Goal: Task Accomplishment & Management: Use online tool/utility

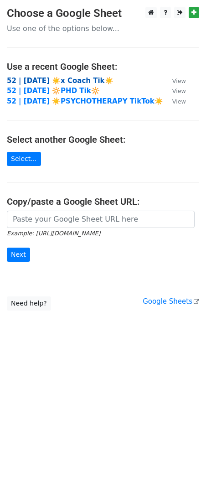
click at [40, 78] on strong "52 | [DATE] ☀️x Coach Tik☀️" at bounding box center [60, 81] width 107 height 8
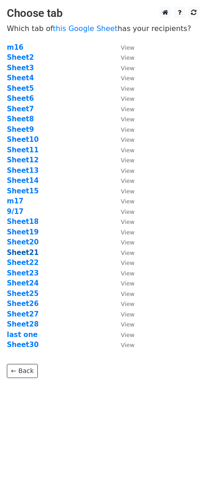
click at [28, 255] on strong "Sheet21" at bounding box center [23, 253] width 32 height 8
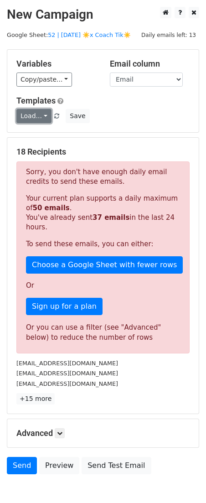
click at [34, 116] on link "Load..." at bounding box center [33, 116] width 35 height 14
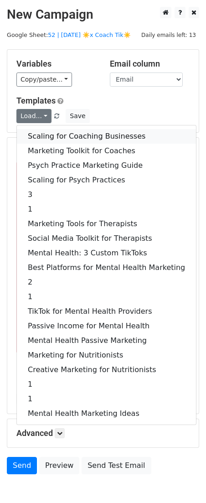
click at [76, 140] on link "Scaling for Coaching Businesses" at bounding box center [106, 136] width 179 height 15
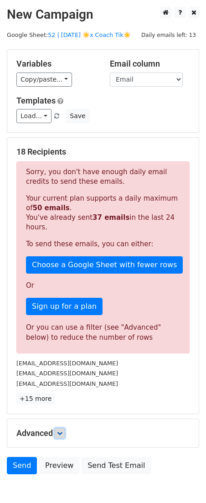
click at [61, 434] on icon at bounding box center [59, 432] width 5 height 5
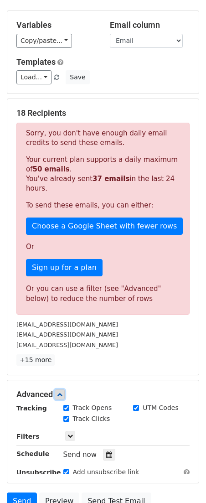
scroll to position [138, 0]
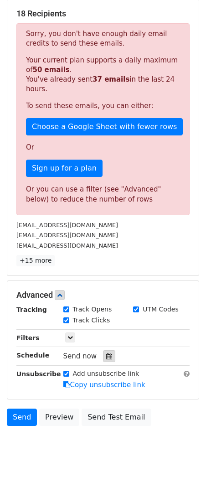
click at [106, 357] on icon at bounding box center [109, 356] width 6 height 6
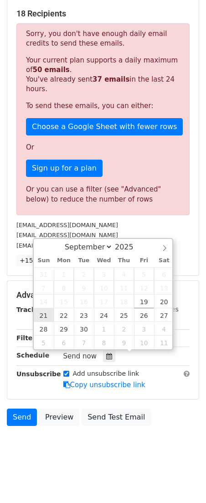
type input "[DATE] 12:00"
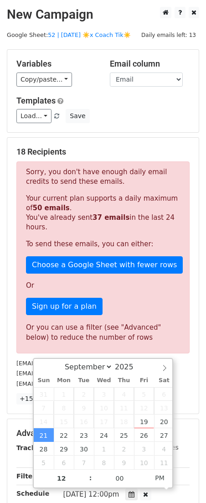
click at [30, 334] on div "Or you can use a filter (see "Advanced" below) to reduce the number of rows" at bounding box center [103, 332] width 154 height 21
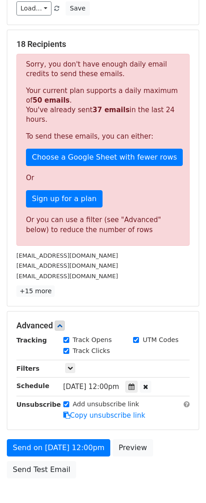
scroll to position [160, 0]
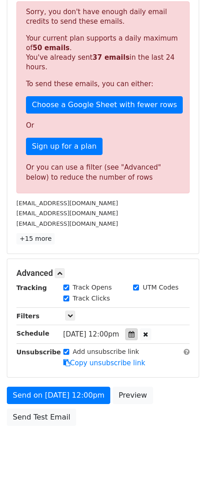
click at [135, 335] on icon at bounding box center [132, 334] width 6 height 6
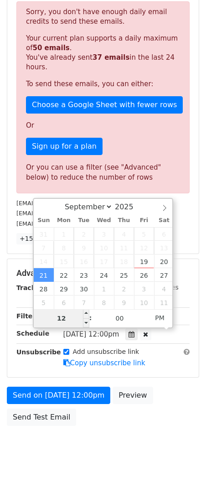
click at [67, 320] on input "12" at bounding box center [62, 318] width 56 height 18
type input "6"
type input "2025-09-21 18:00"
click at [78, 433] on body "New Campaign Daily emails left: 13 Google Sheet: 52 | SEP 17 ☀️x Coach Tik☀️ Va…" at bounding box center [103, 157] width 206 height 620
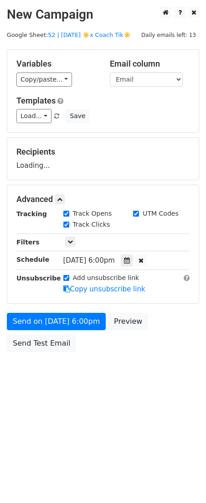
scroll to position [0, 0]
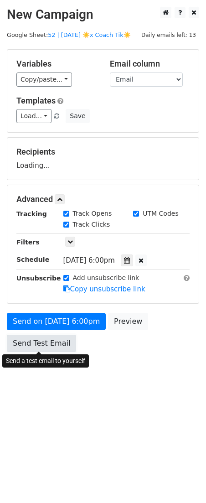
click at [62, 337] on link "Send Test Email" at bounding box center [41, 343] width 69 height 17
